Goal: Task Accomplishment & Management: Complete application form

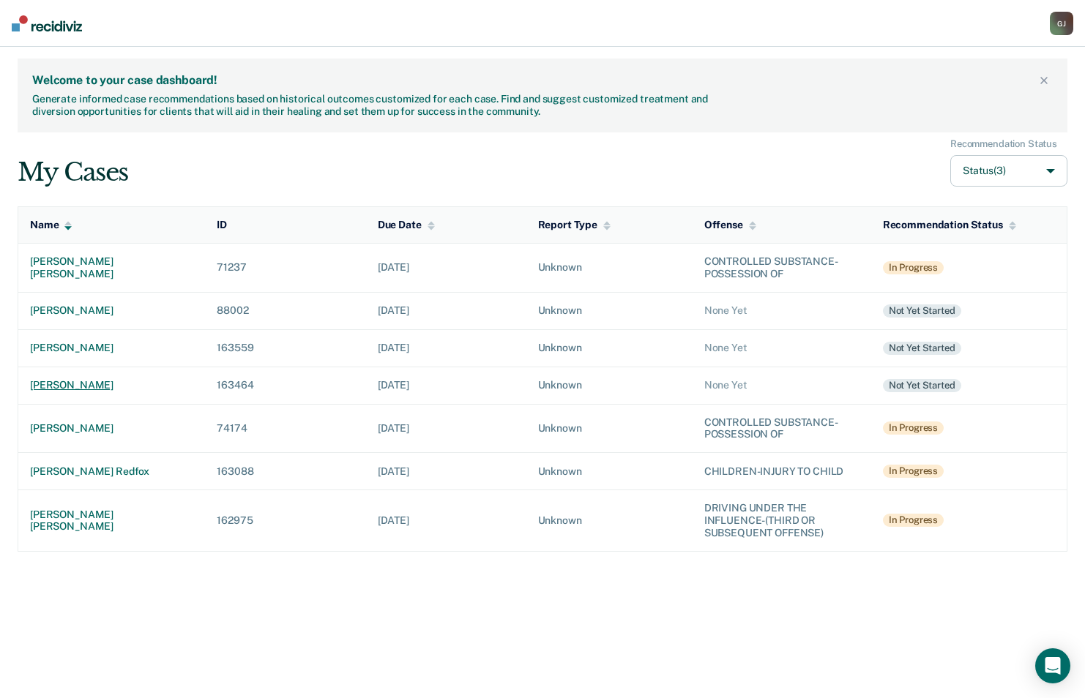
click at [53, 382] on div "[PERSON_NAME]" at bounding box center [111, 385] width 163 height 12
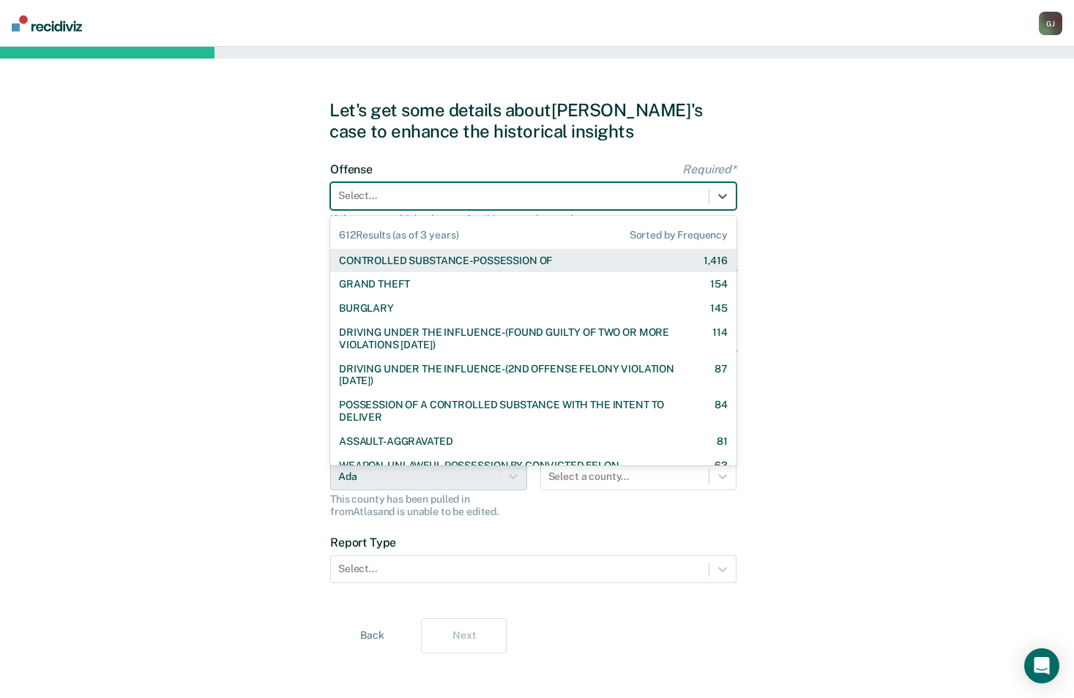
click at [390, 191] on div at bounding box center [519, 195] width 363 height 15
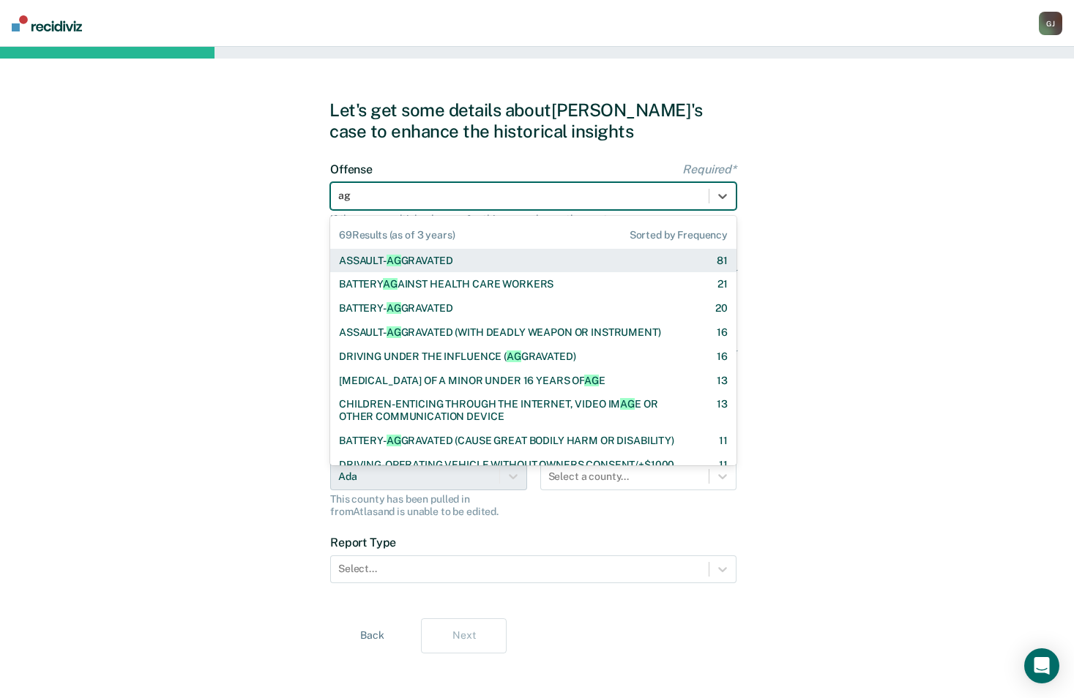
type input "agg"
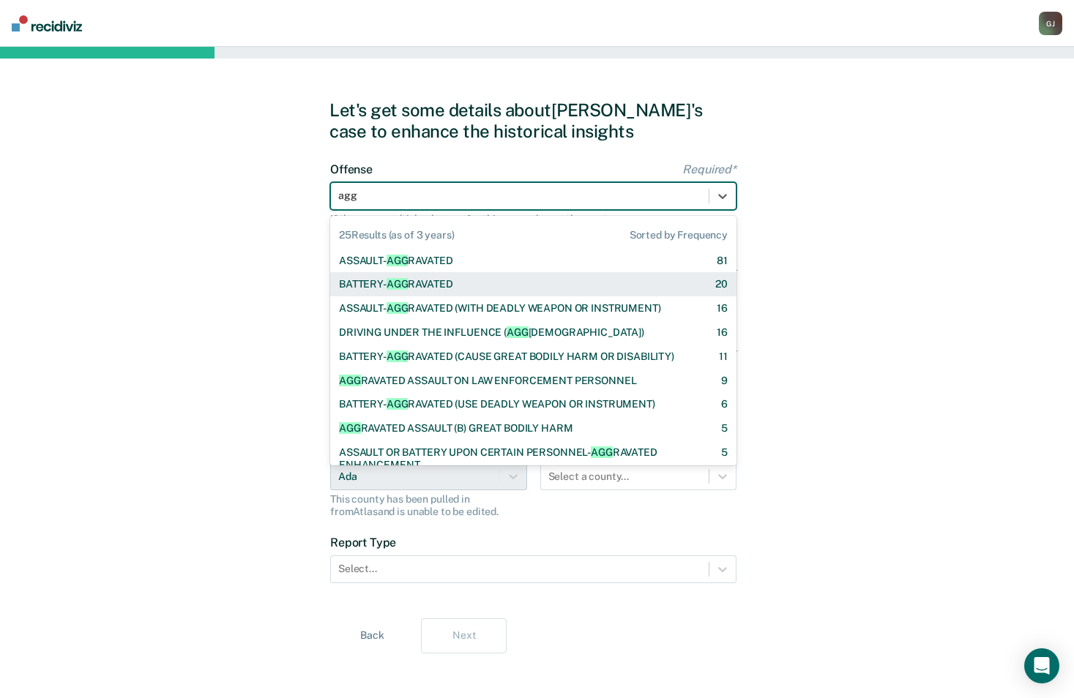
click at [416, 288] on div "BATTERY- AGG RAVATED" at bounding box center [396, 284] width 114 height 12
checkbox input "true"
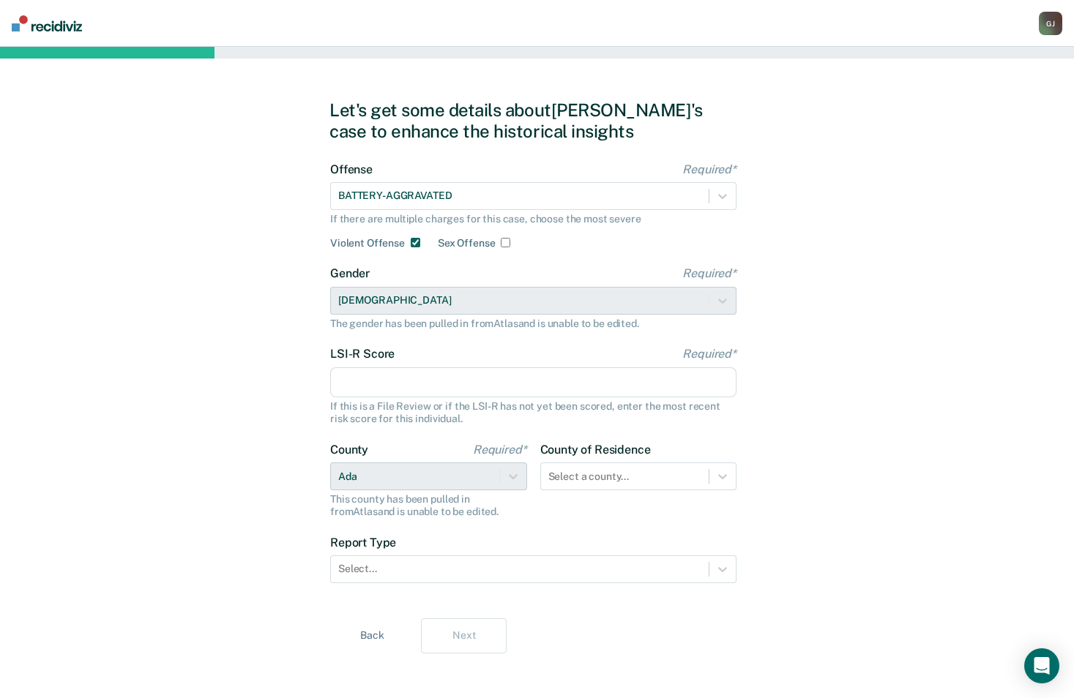
click at [392, 381] on input "LSI-R Score Required*" at bounding box center [533, 382] width 406 height 31
type input "21"
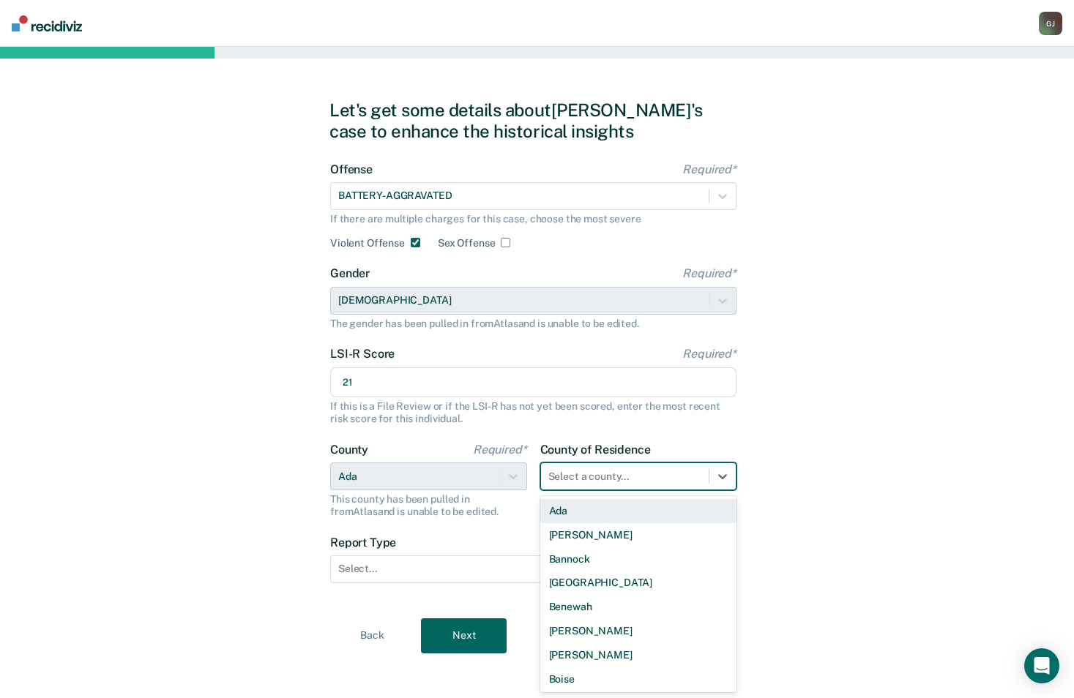
click at [676, 479] on div "Select a county..." at bounding box center [625, 476] width 168 height 21
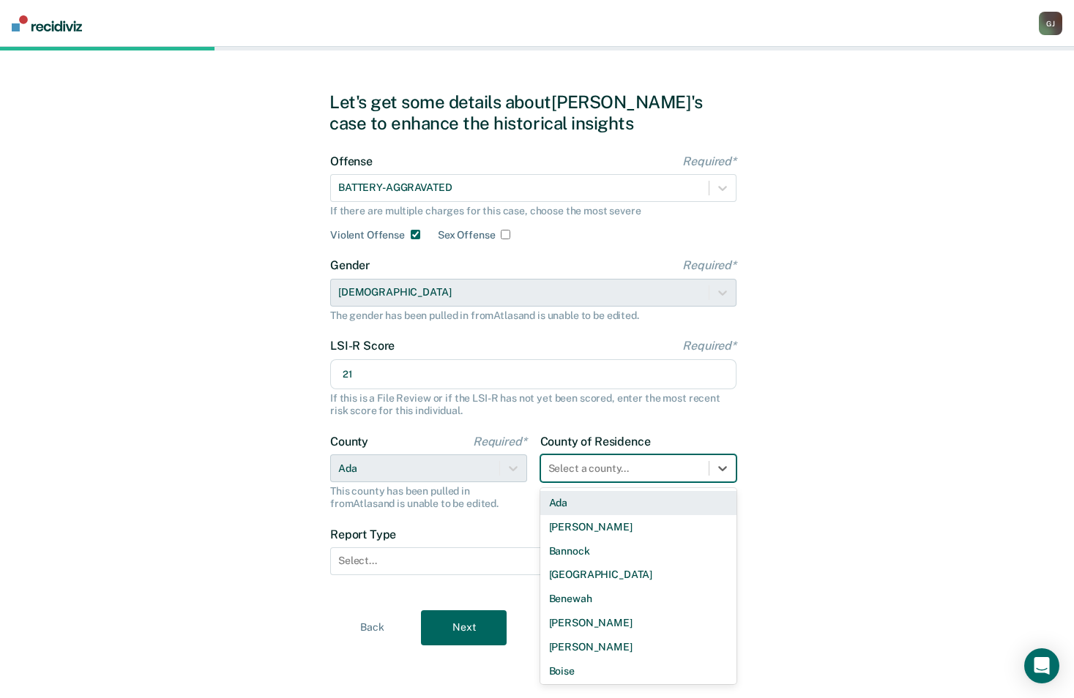
click at [635, 512] on div "Ada" at bounding box center [638, 503] width 197 height 24
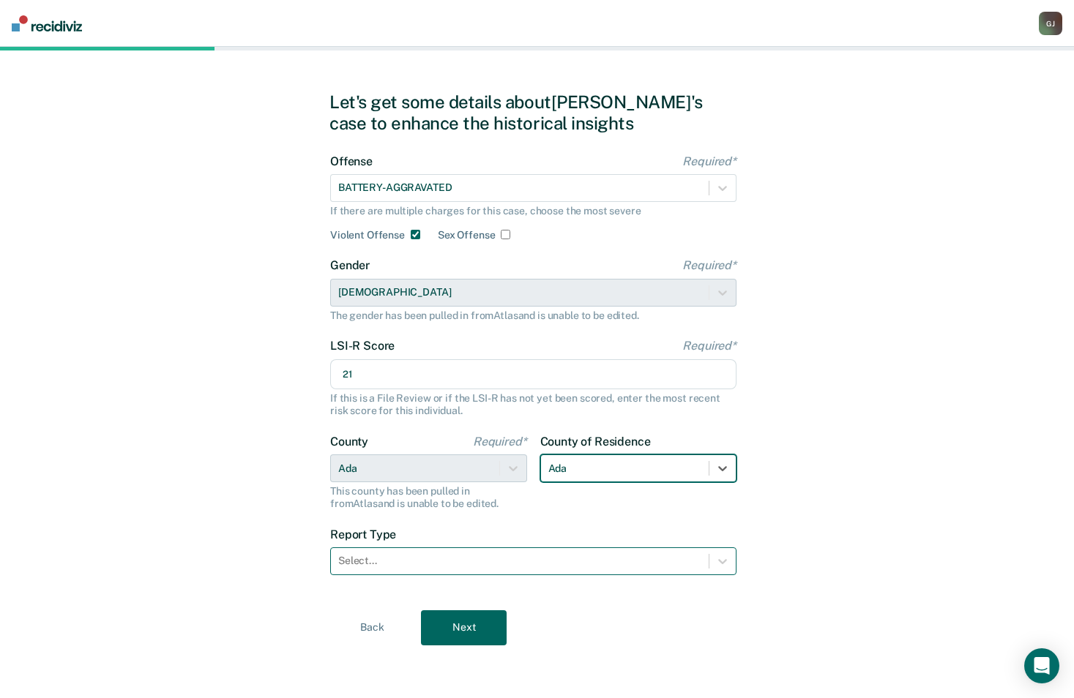
click at [405, 558] on div at bounding box center [519, 560] width 363 height 15
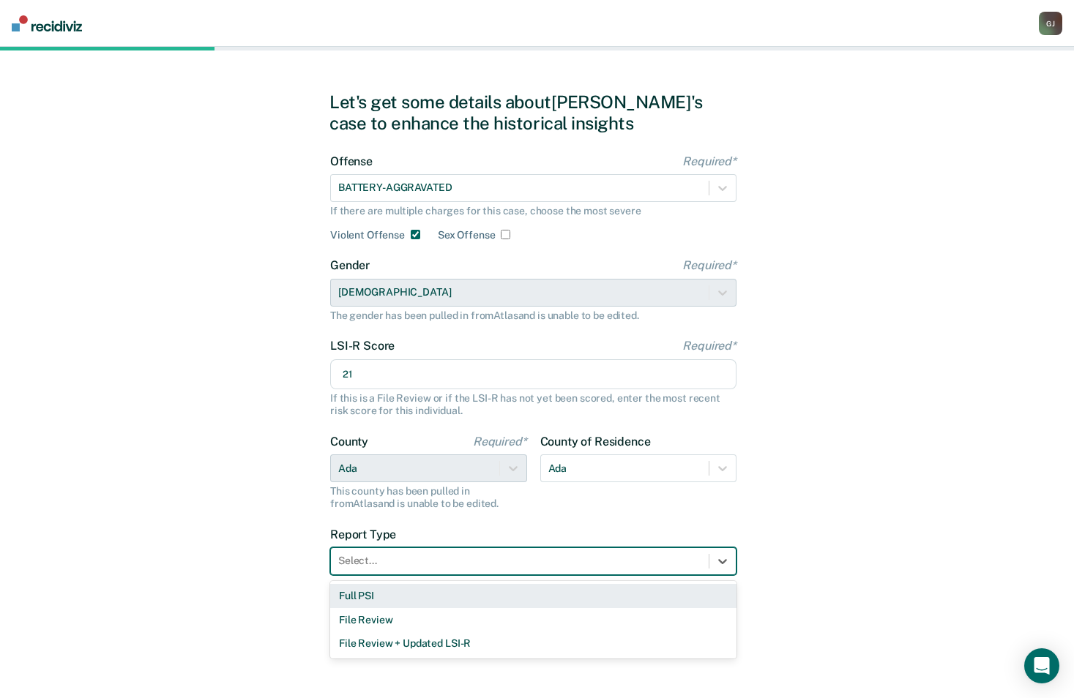
click at [378, 594] on div "Full PSI" at bounding box center [533, 596] width 406 height 24
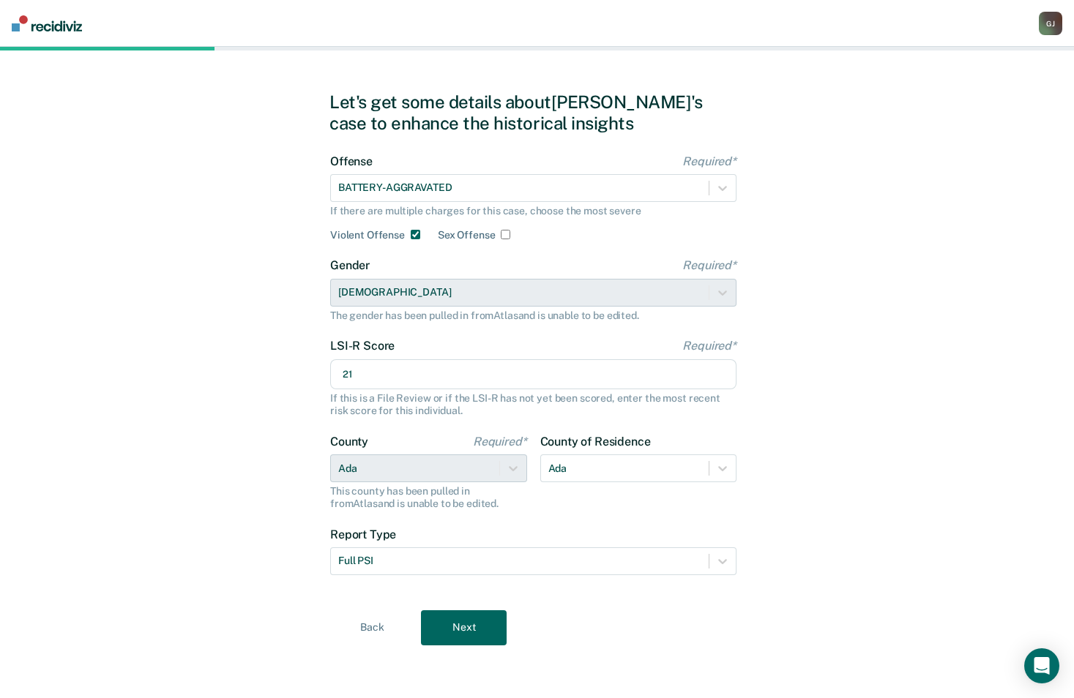
click at [484, 643] on button "Next" at bounding box center [464, 627] width 86 height 35
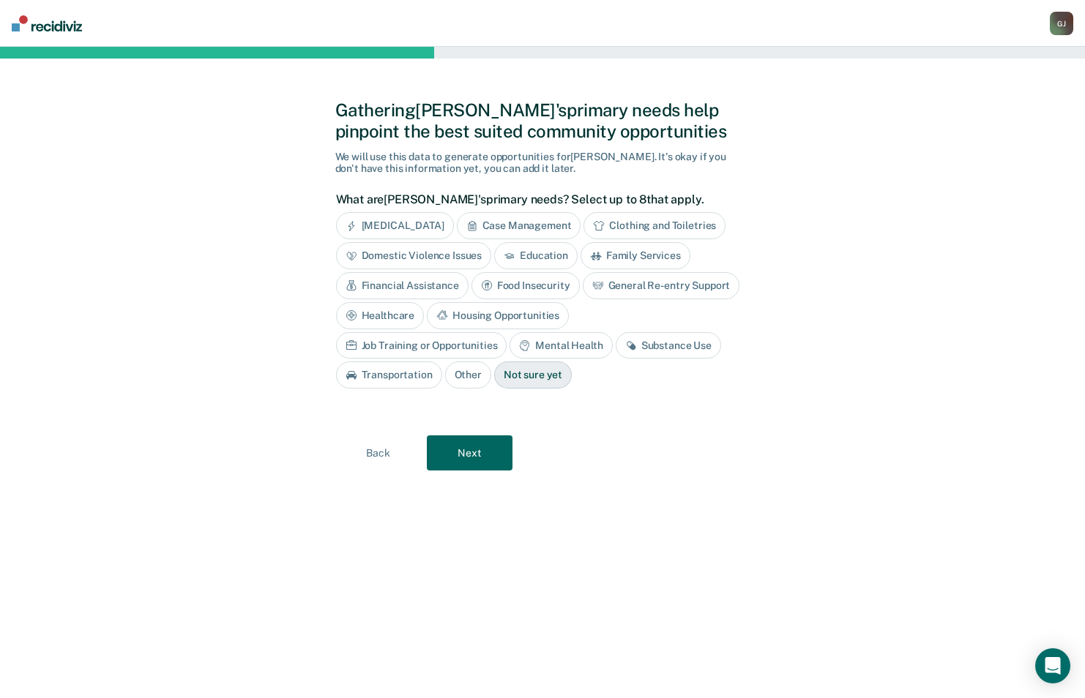
click at [509, 344] on div "Mental Health" at bounding box center [560, 345] width 102 height 27
click at [526, 319] on div "Housing Opportunities" at bounding box center [498, 315] width 142 height 27
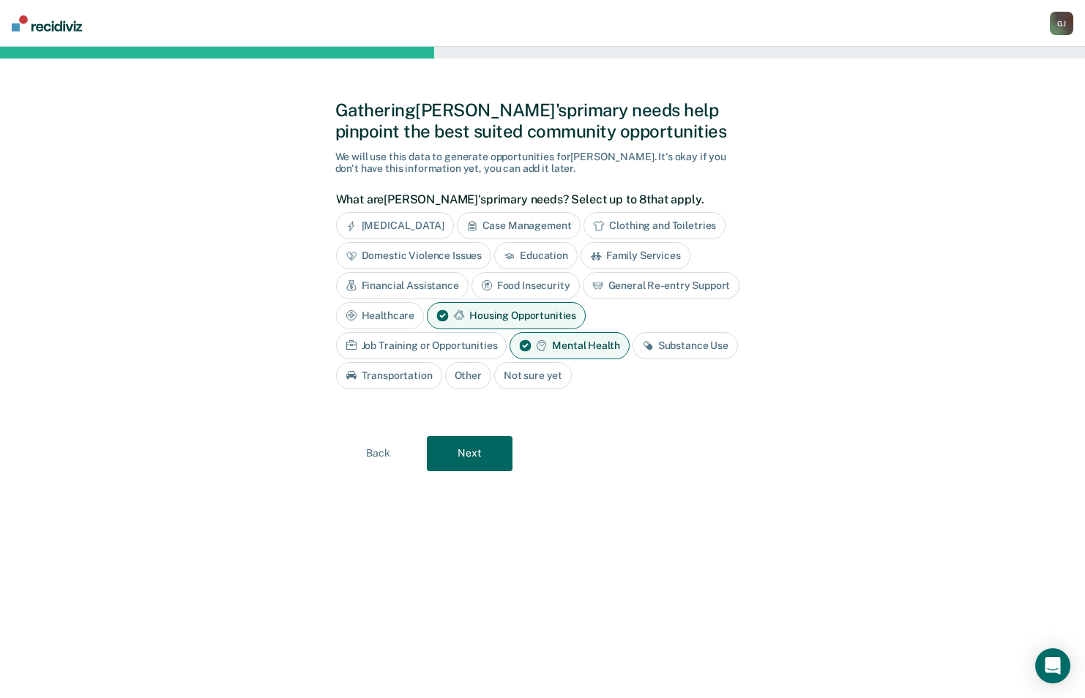
click at [478, 350] on div "Job Training or Opportunities" at bounding box center [421, 345] width 171 height 27
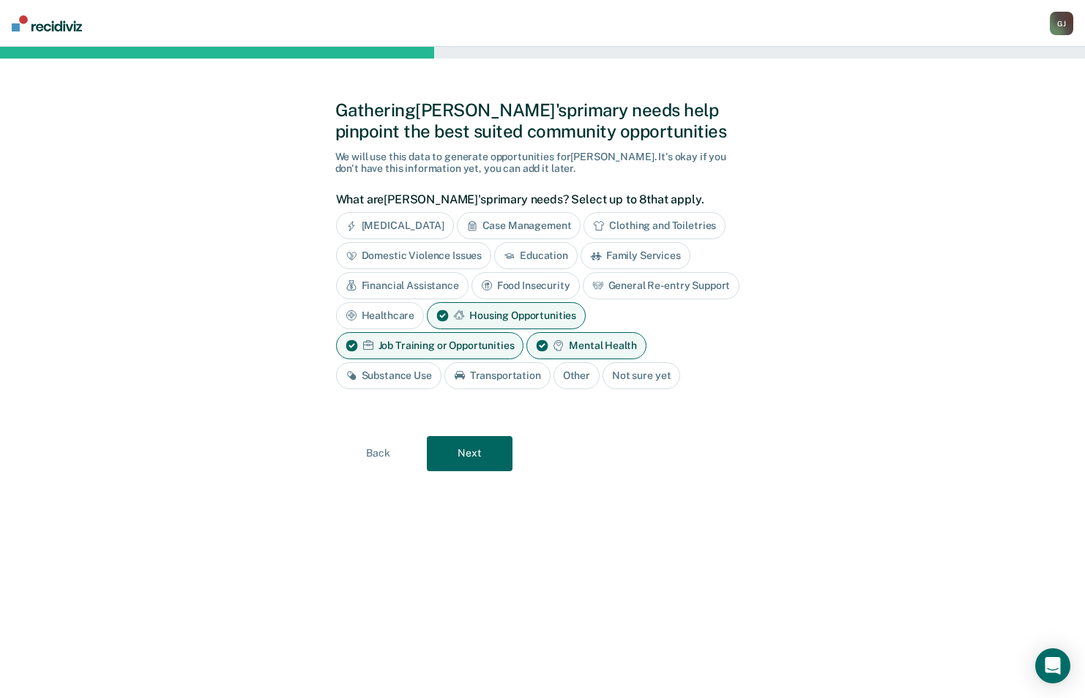
click at [475, 446] on button "Next" at bounding box center [470, 453] width 86 height 35
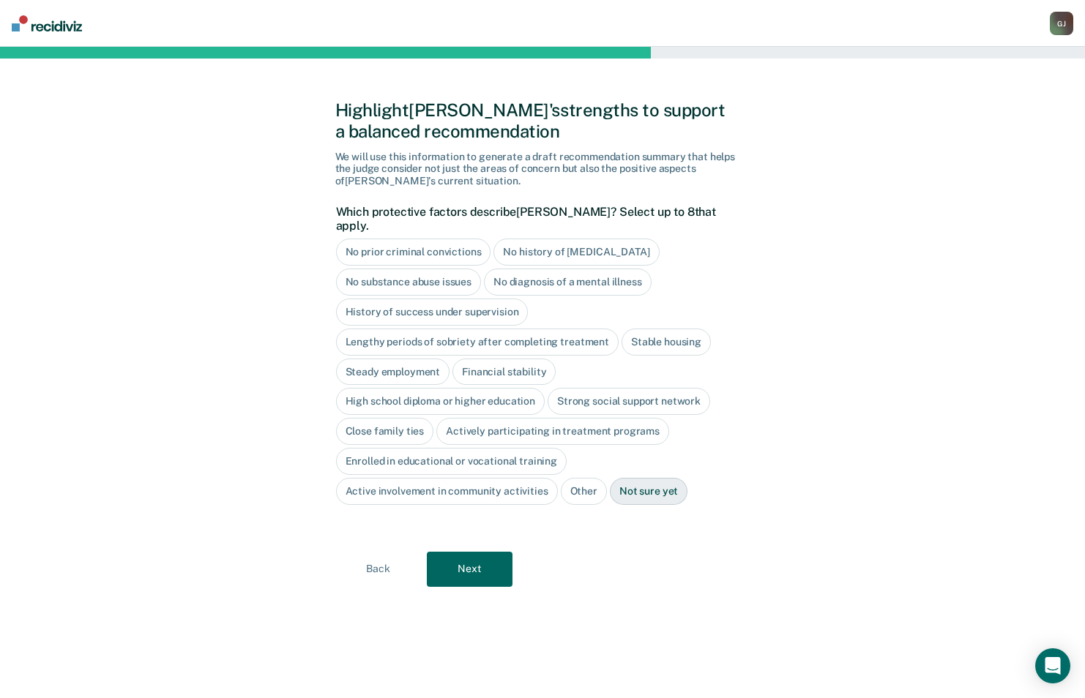
click at [433, 269] on div "No substance abuse issues" at bounding box center [409, 282] width 146 height 27
click at [409, 418] on div "Close family ties" at bounding box center [385, 431] width 98 height 27
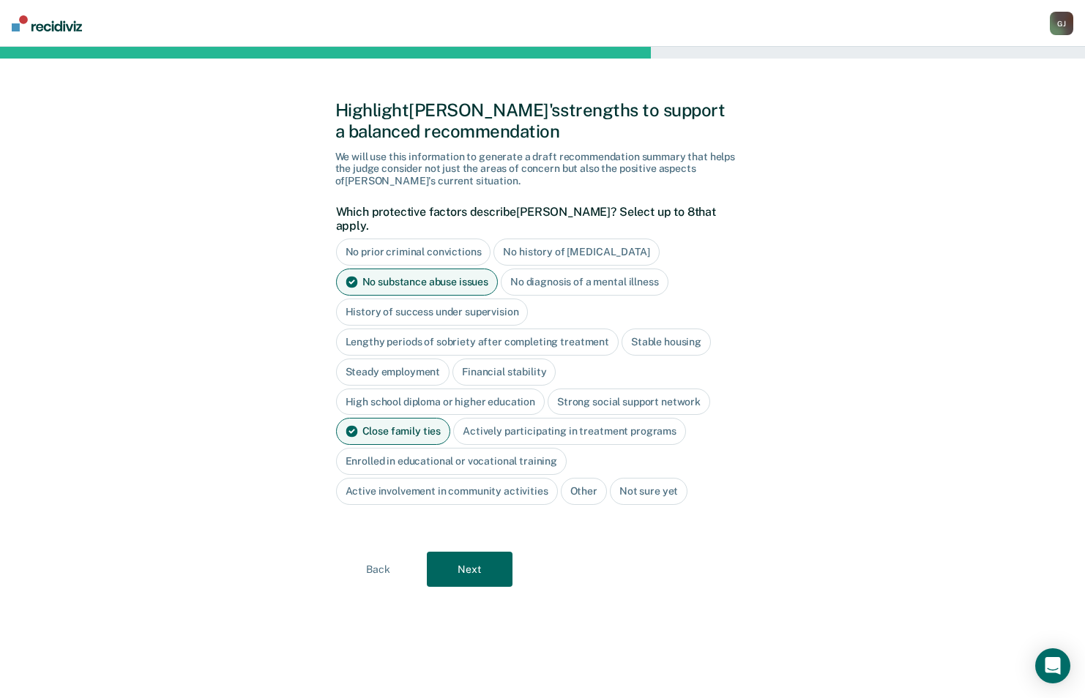
click at [494, 559] on button "Next" at bounding box center [470, 569] width 86 height 35
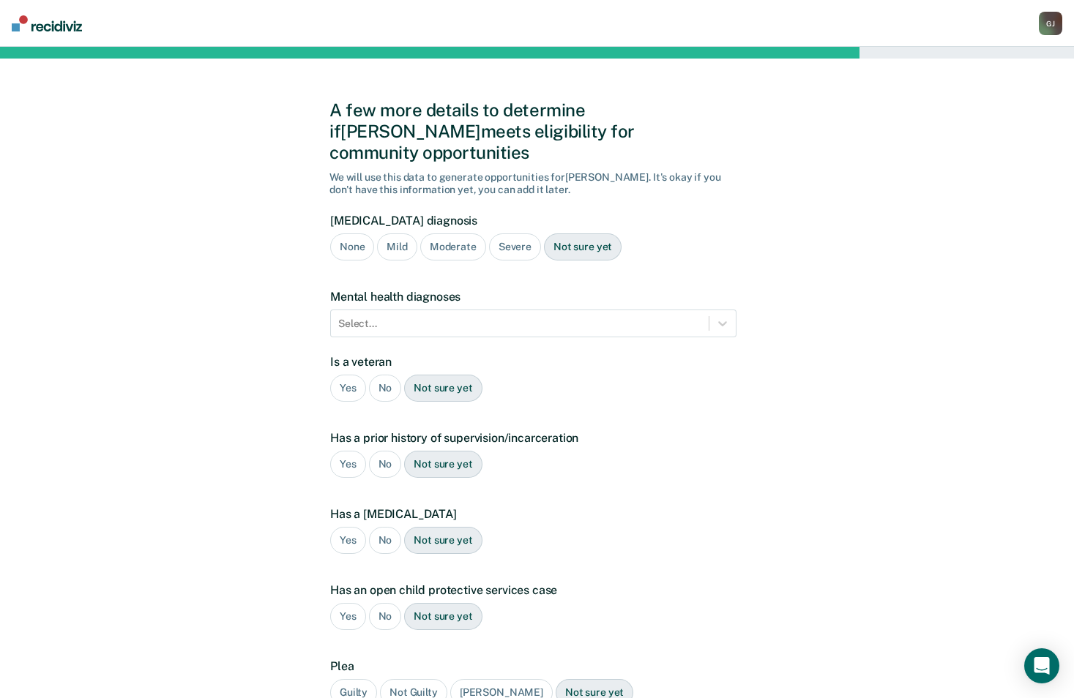
click at [340, 233] on div "None" at bounding box center [352, 246] width 44 height 27
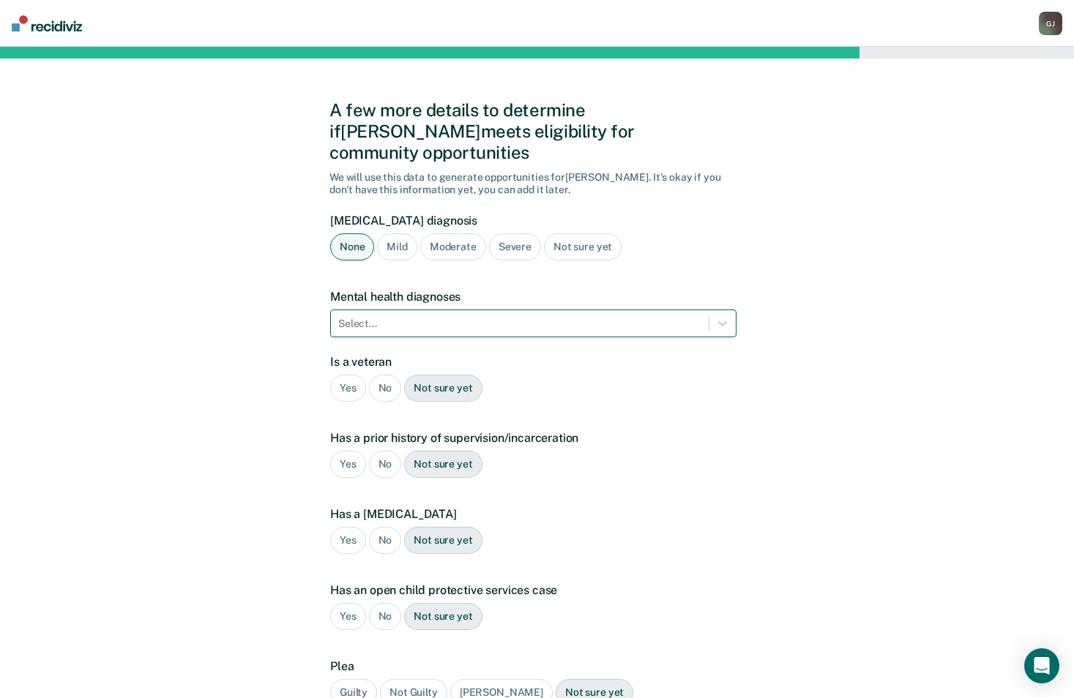
click at [375, 316] on div at bounding box center [519, 323] width 363 height 15
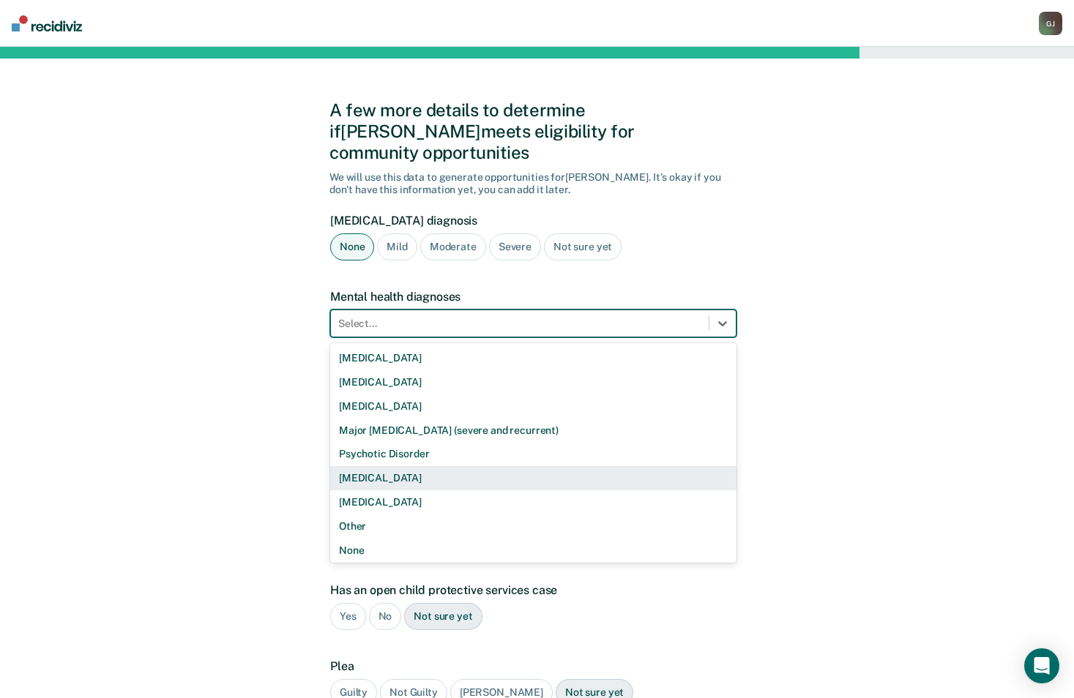
click at [399, 466] on div "[MEDICAL_DATA]" at bounding box center [533, 478] width 406 height 24
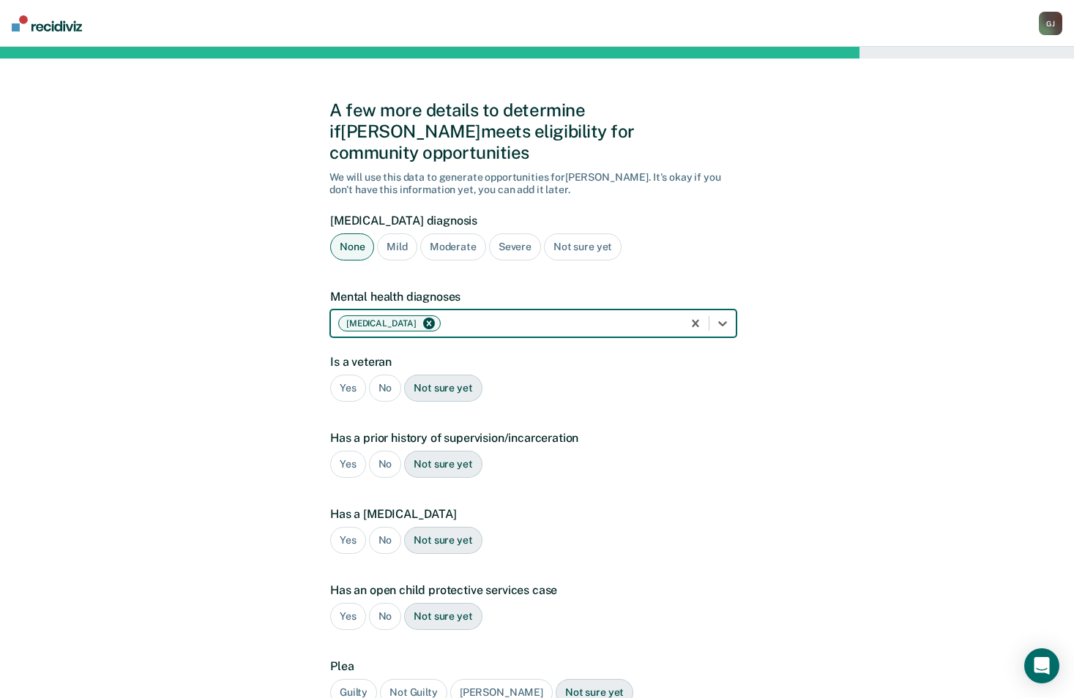
click at [385, 375] on div "No" at bounding box center [385, 388] width 33 height 27
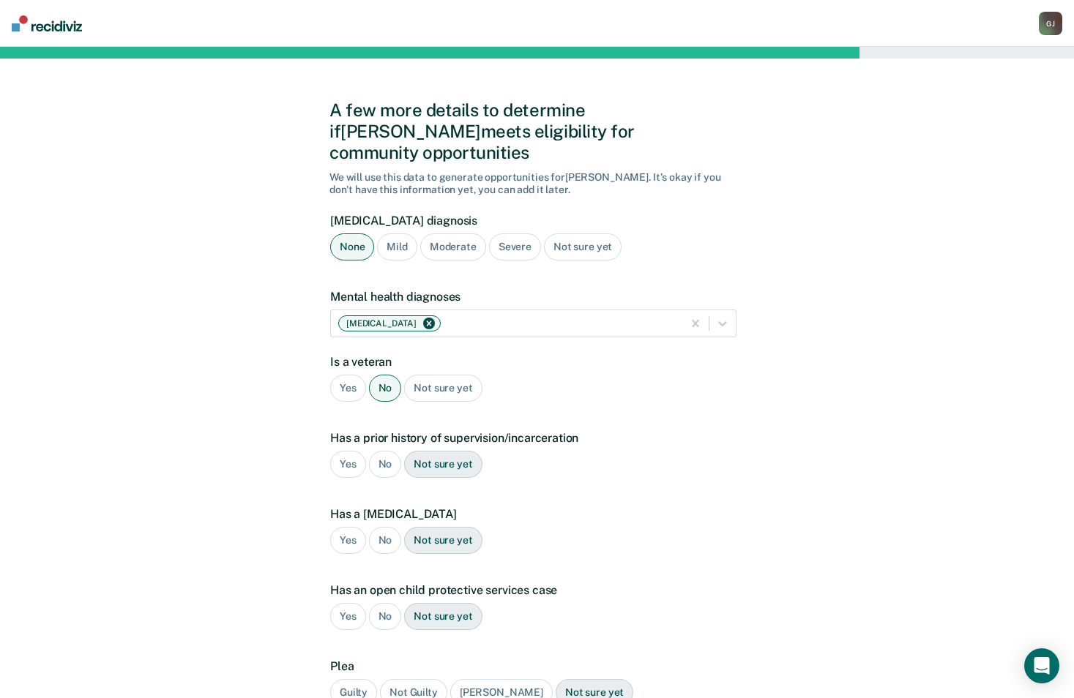
click at [389, 451] on div "No" at bounding box center [385, 464] width 33 height 27
click at [388, 527] on div "No" at bounding box center [385, 540] width 33 height 27
click at [384, 603] on div "No" at bounding box center [385, 616] width 33 height 27
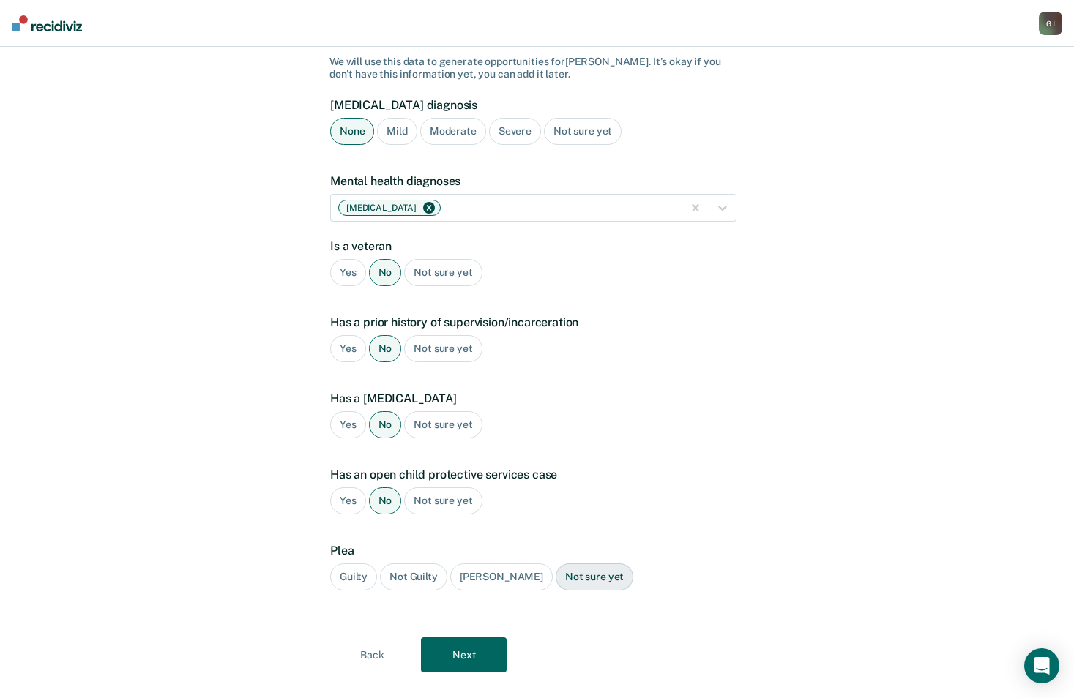
scroll to position [121, 0]
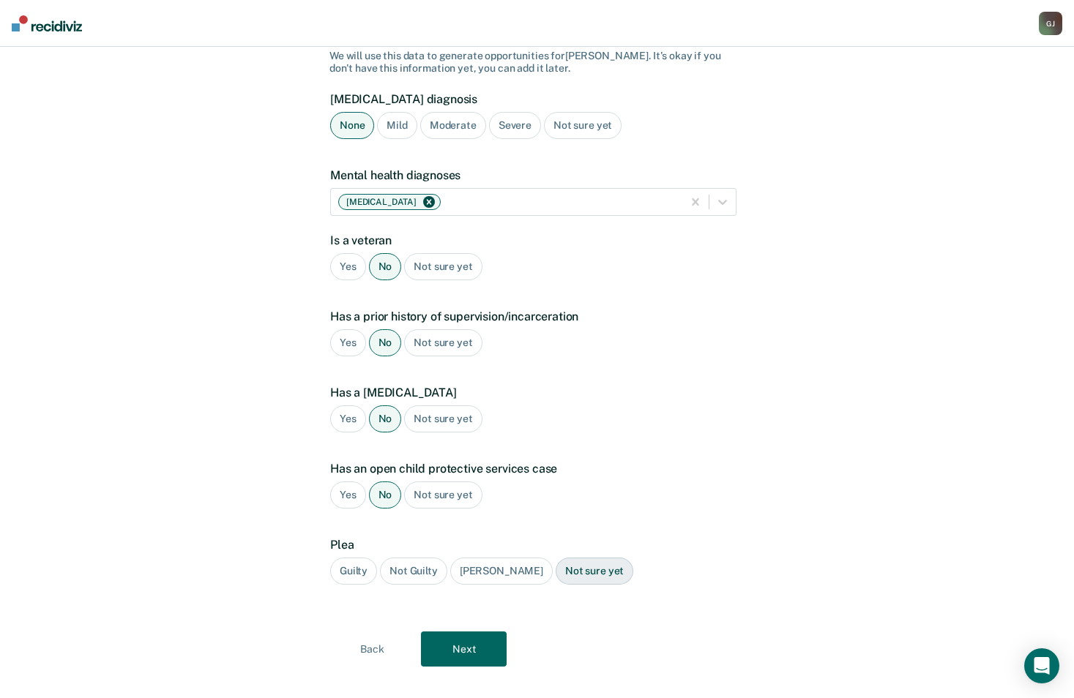
click at [362, 558] on div "Guilty" at bounding box center [353, 571] width 47 height 27
click at [473, 632] on button "Next" at bounding box center [464, 649] width 86 height 35
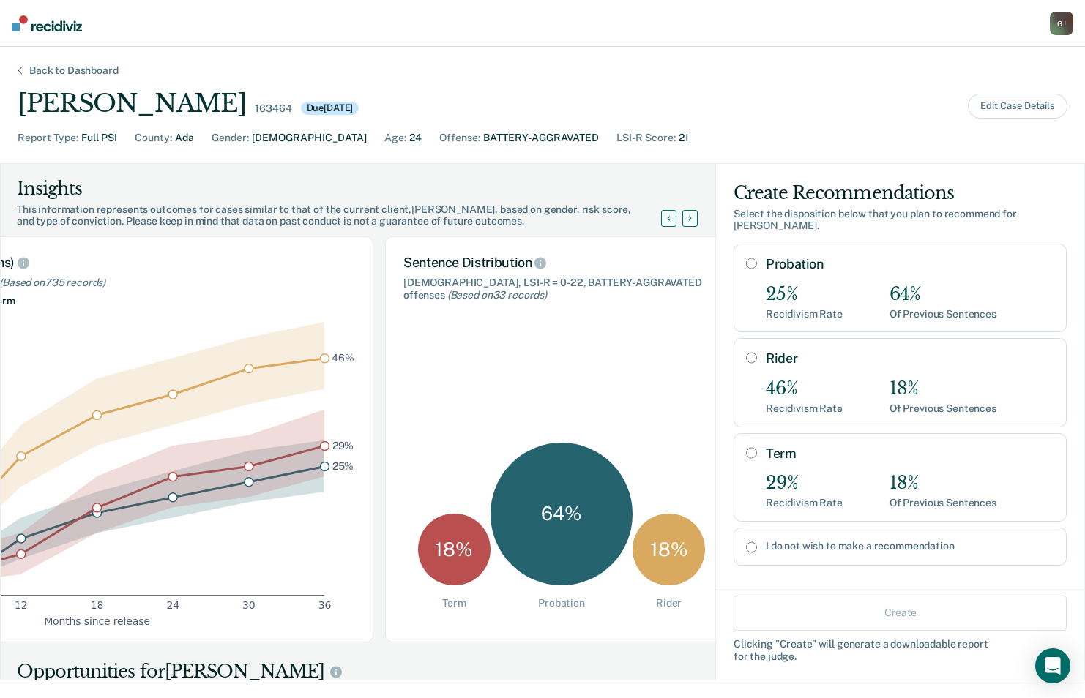
scroll to position [0, 205]
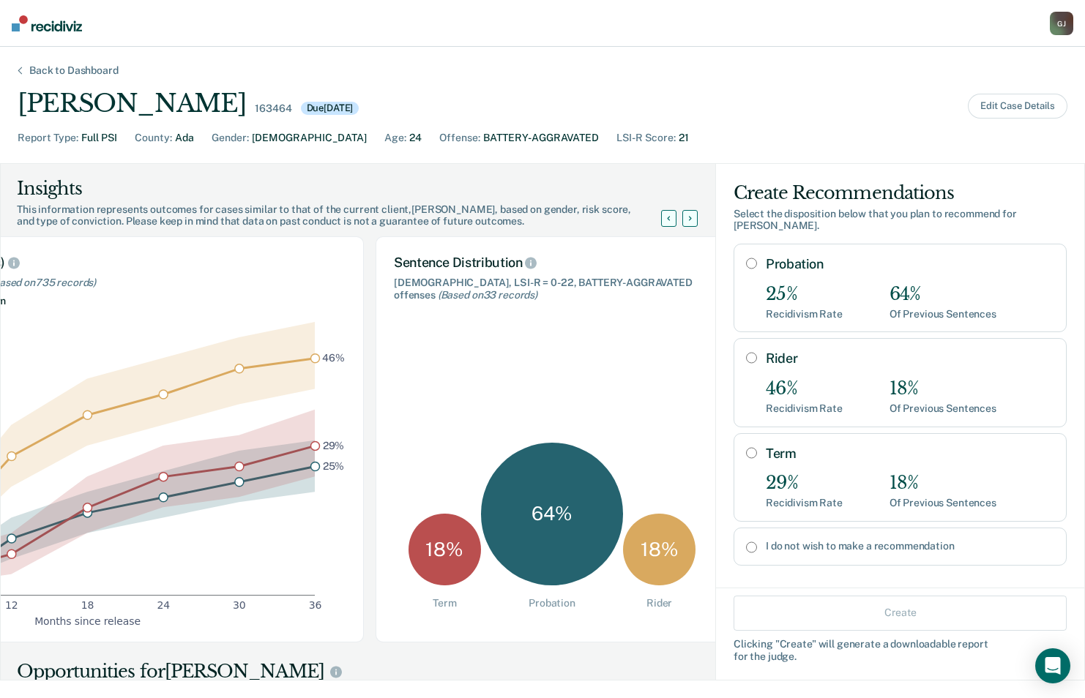
click at [746, 258] on input "Probation" at bounding box center [751, 264] width 11 height 12
radio input "true"
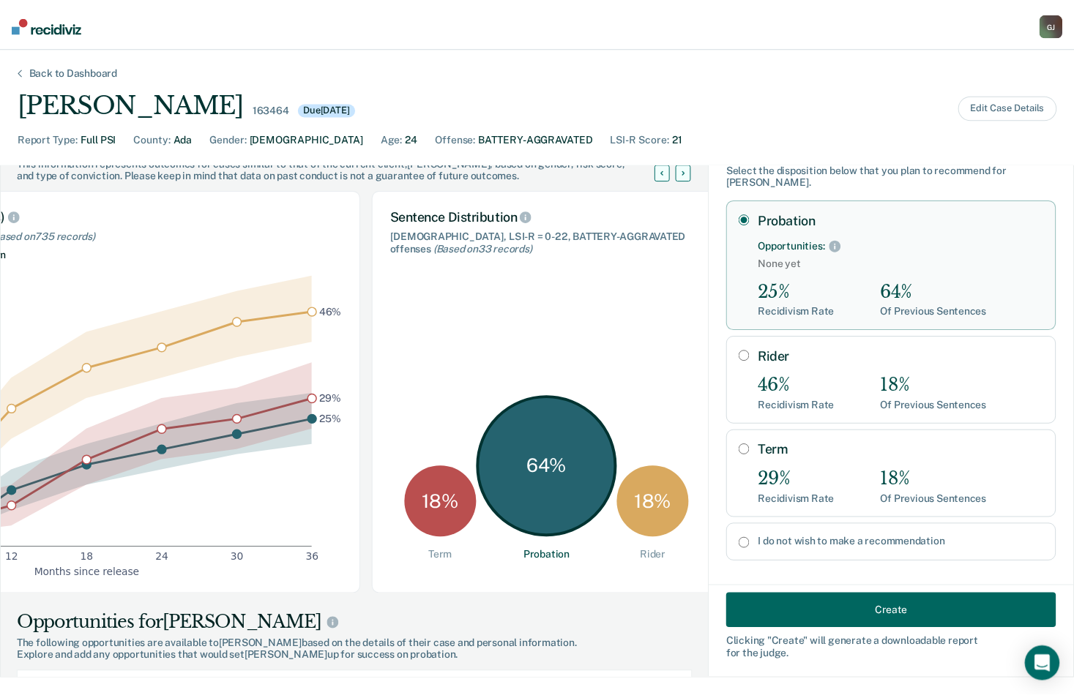
scroll to position [73, 0]
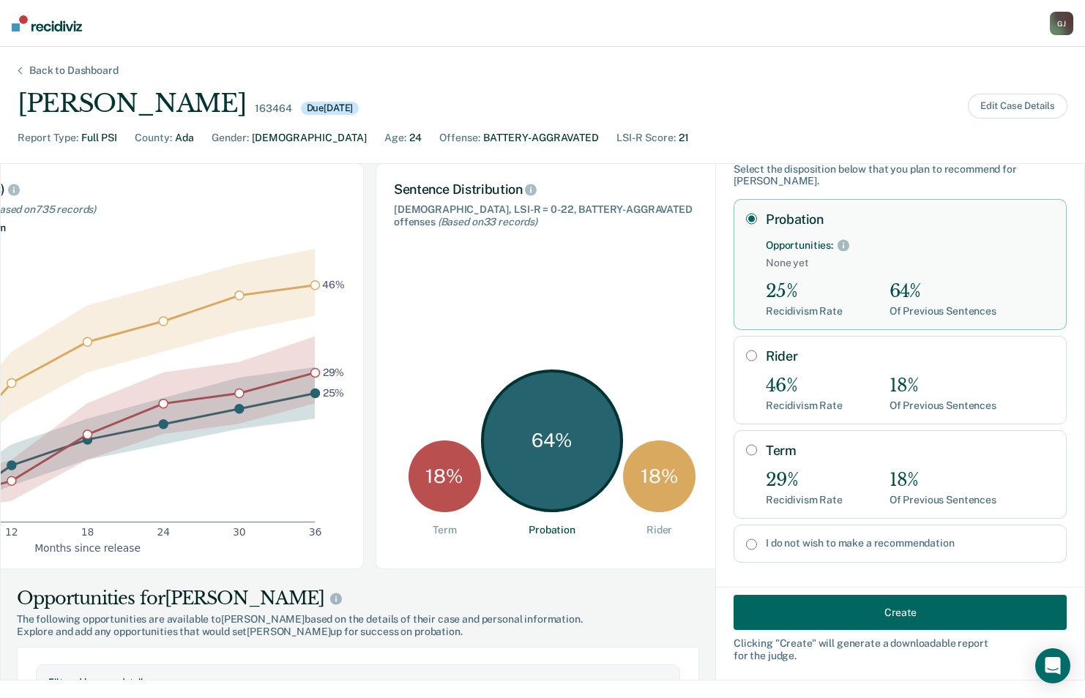
click at [864, 605] on button "Create" at bounding box center [899, 612] width 333 height 35
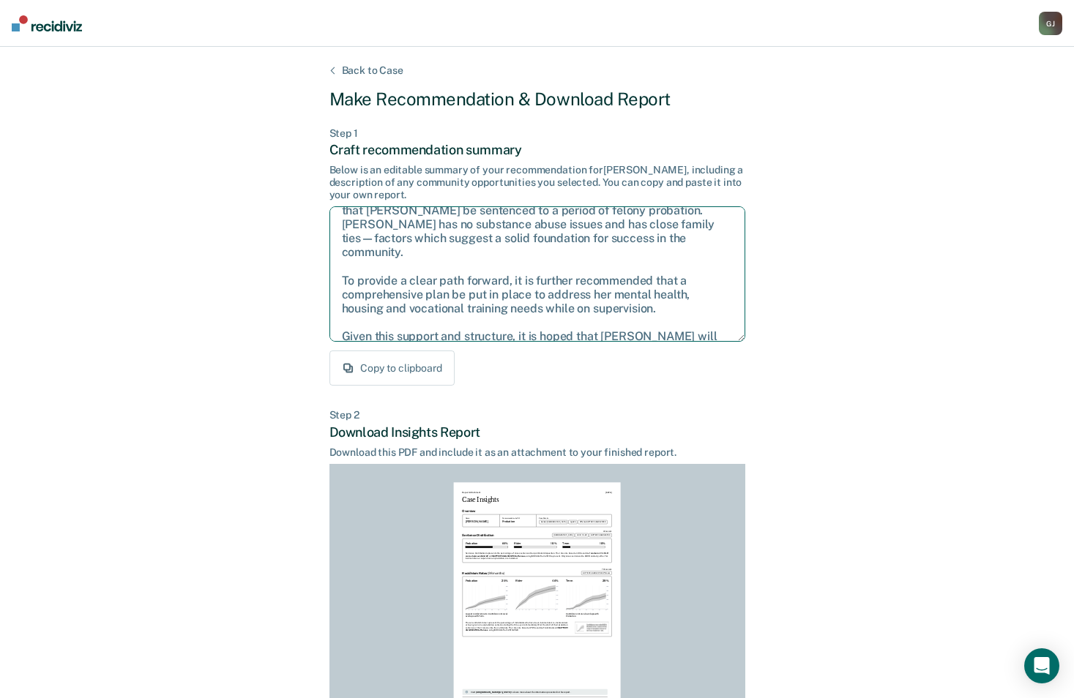
scroll to position [52, 0]
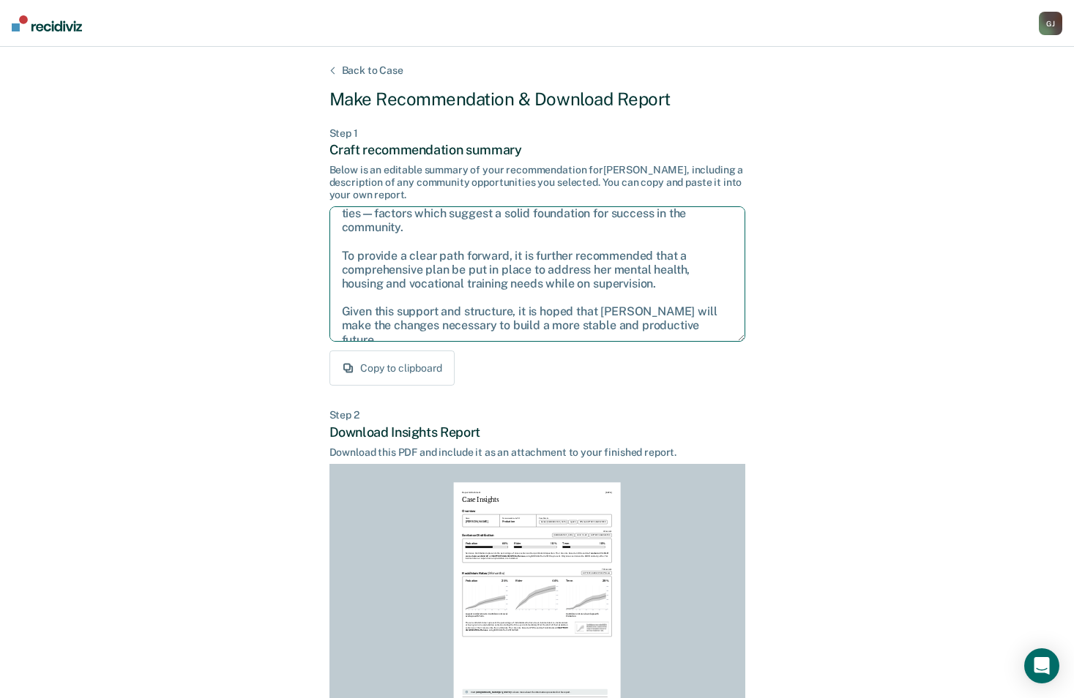
drag, startPoint x: 340, startPoint y: 222, endPoint x: 730, endPoint y: 344, distance: 407.9
click at [730, 344] on div "After careful consideration of the details of this case, it is recommended that…" at bounding box center [537, 273] width 416 height 144
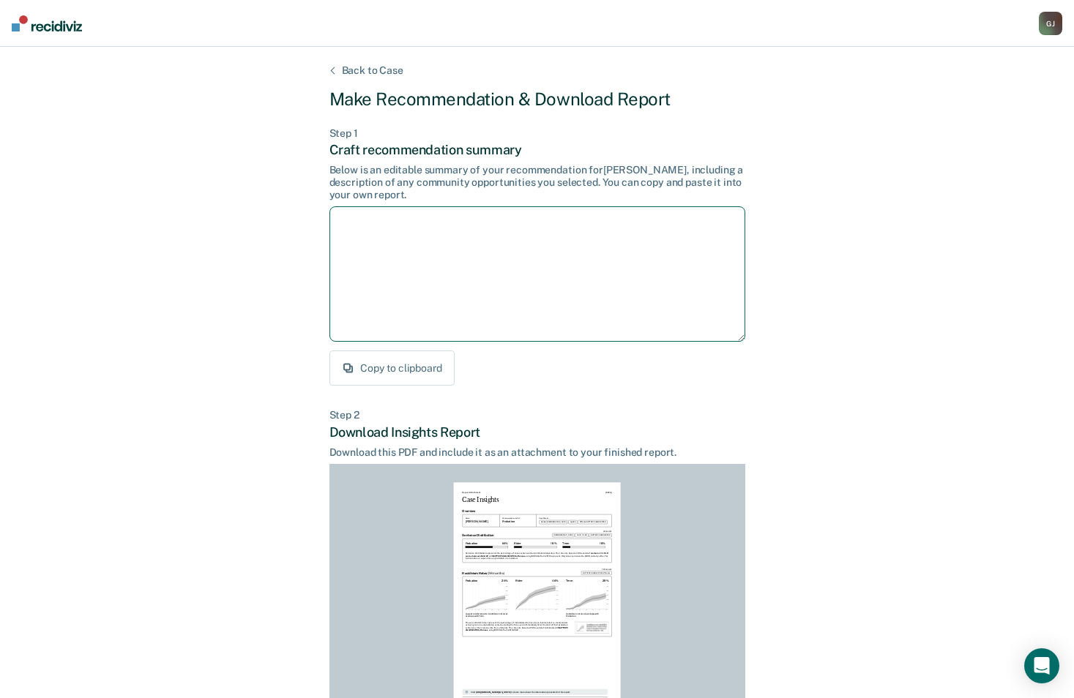
scroll to position [0, 0]
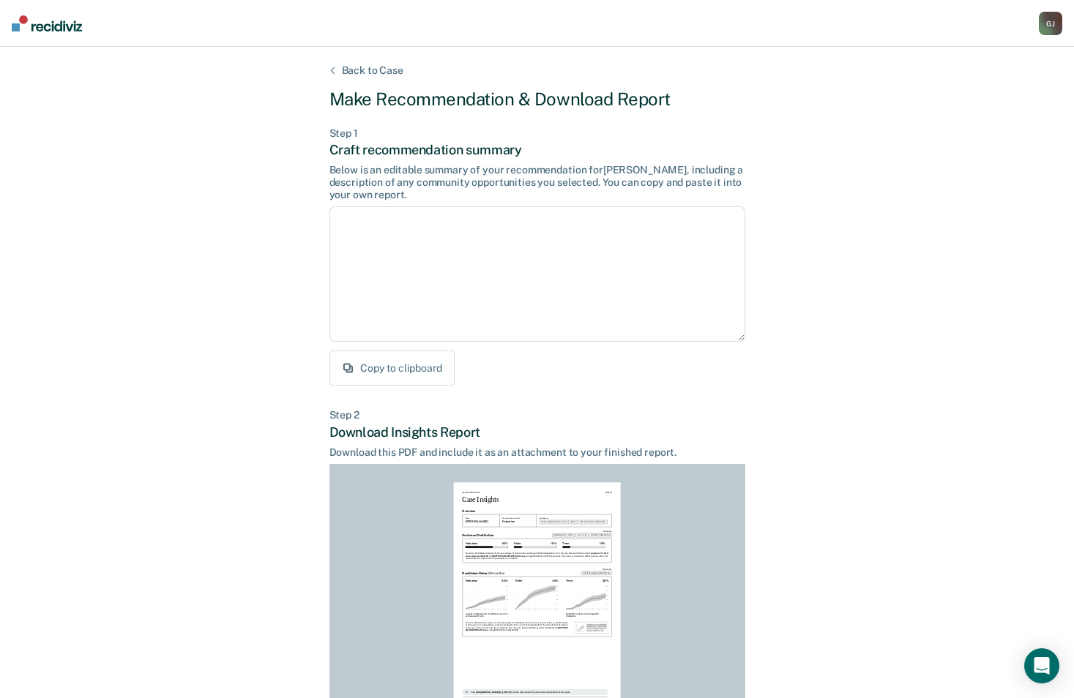
click at [602, 506] on div "Report Attachment [DATE] Case Insights Overview Name [PERSON_NAME] Recommendati…" at bounding box center [537, 599] width 167 height 234
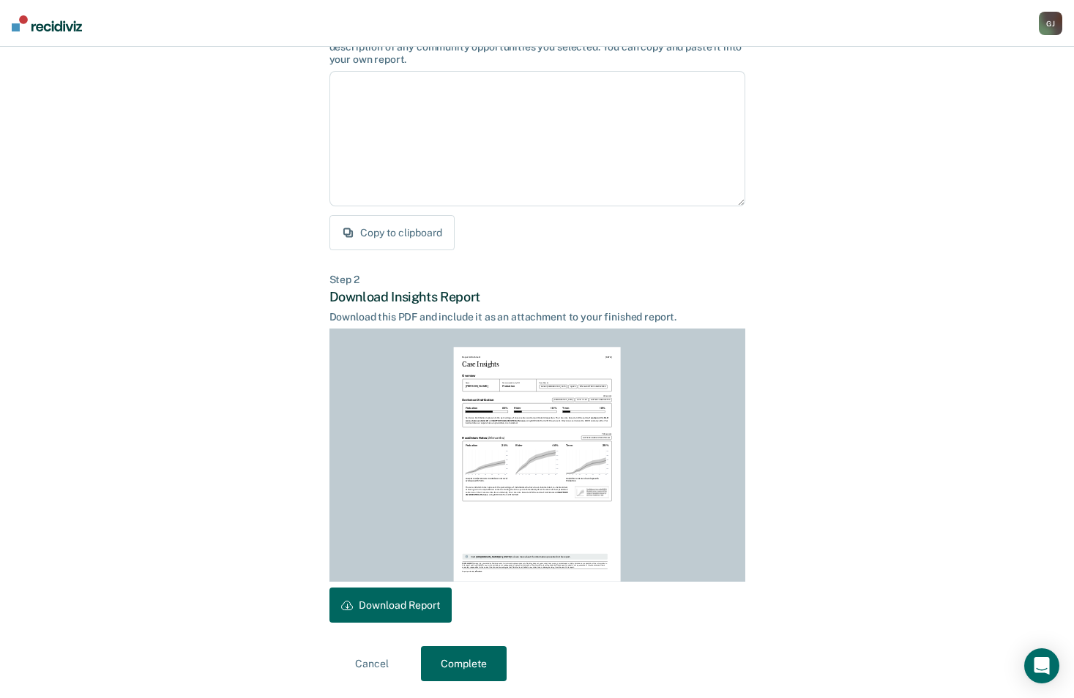
scroll to position [136, 0]
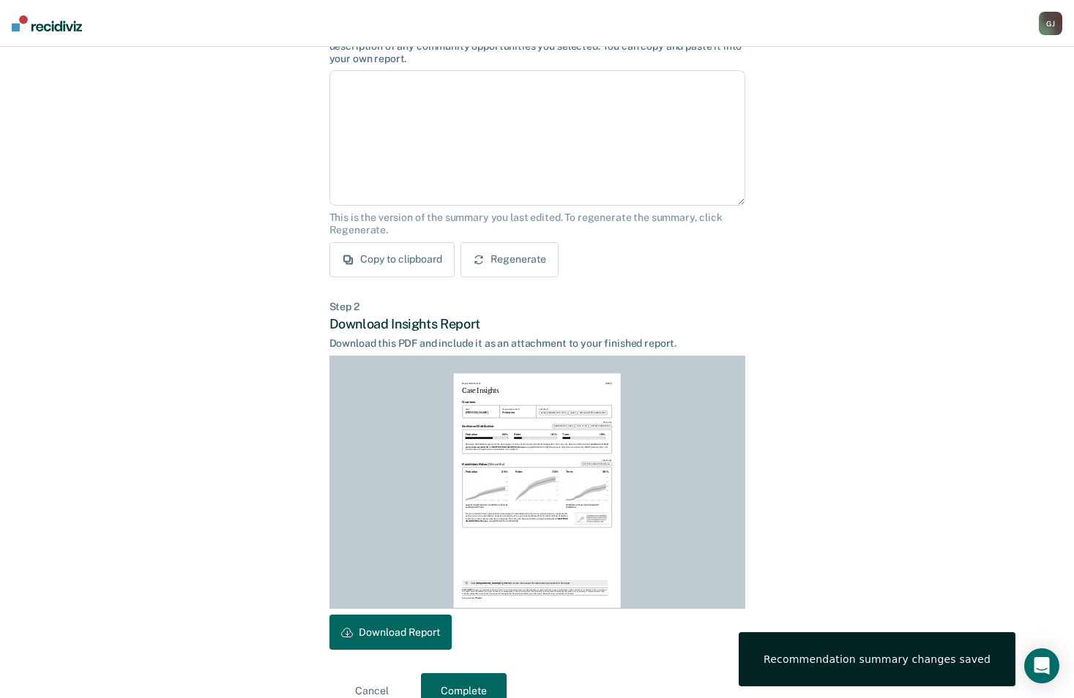
click at [406, 632] on button "Download Report" at bounding box center [390, 632] width 122 height 35
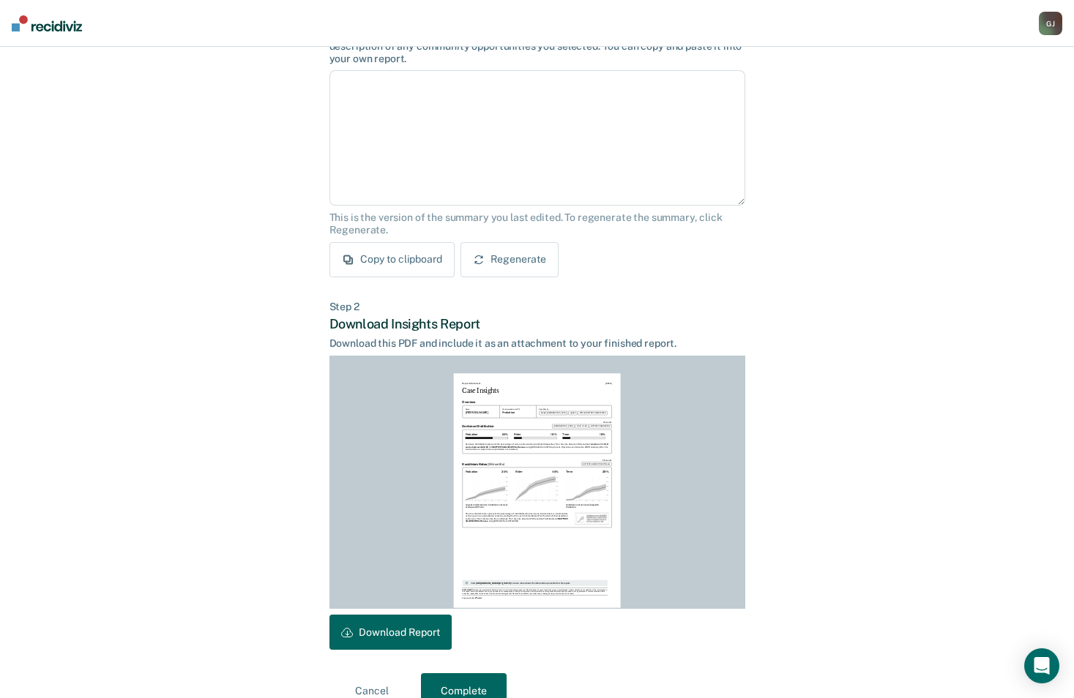
click at [1049, 28] on div "[PERSON_NAME]" at bounding box center [1050, 23] width 23 height 23
click at [963, 73] on link "Go to PSI Case Dashboard" at bounding box center [989, 77] width 122 height 12
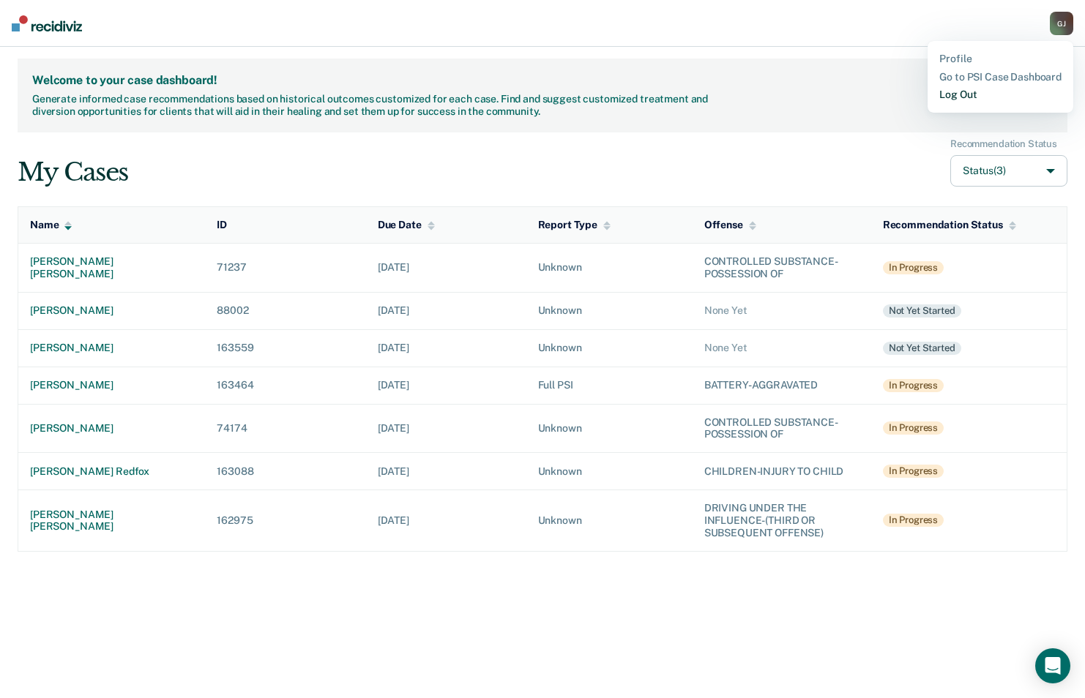
click at [961, 91] on link "Log Out" at bounding box center [1000, 95] width 122 height 12
